Goal: Task Accomplishment & Management: Manage account settings

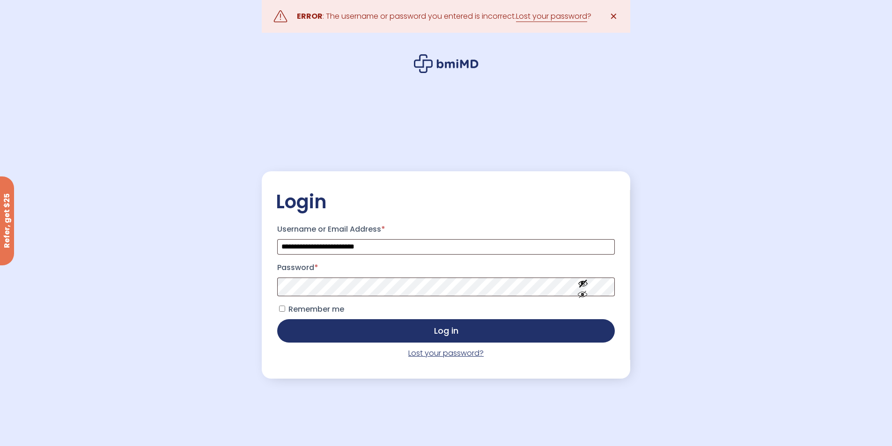
click at [450, 353] on link "Lost your password?" at bounding box center [445, 353] width 75 height 11
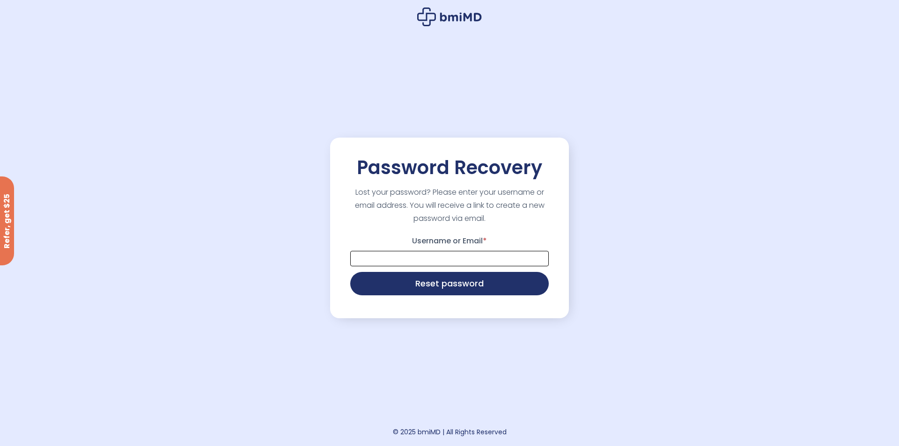
click at [392, 258] on input "Username or Email *" at bounding box center [449, 258] width 199 height 15
type input "**********"
click at [421, 288] on button "Reset password" at bounding box center [449, 282] width 199 height 23
